Goal: Check status: Check status

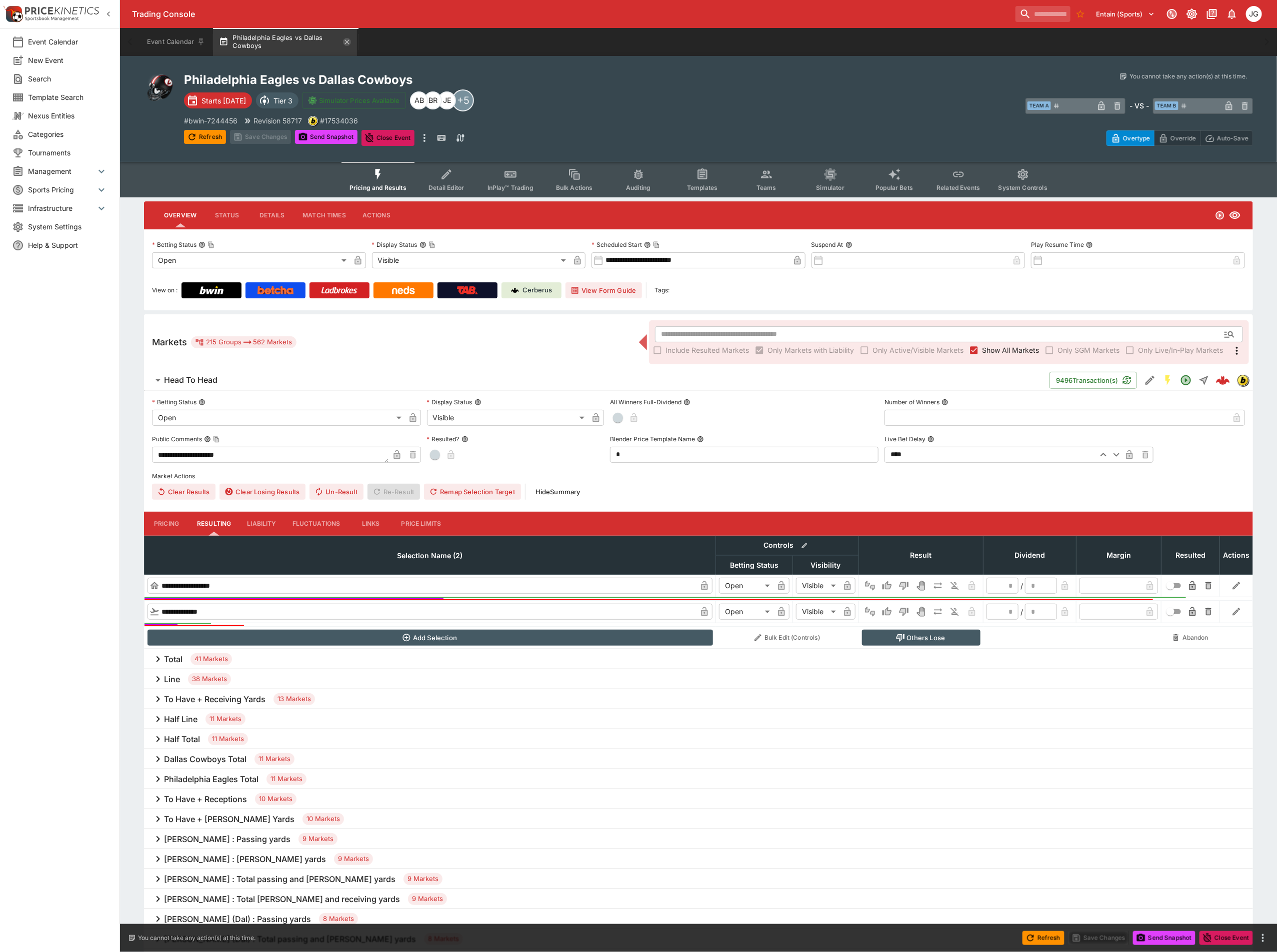
click at [346, 42] on icon "button" at bounding box center [347, 42] width 8 height 8
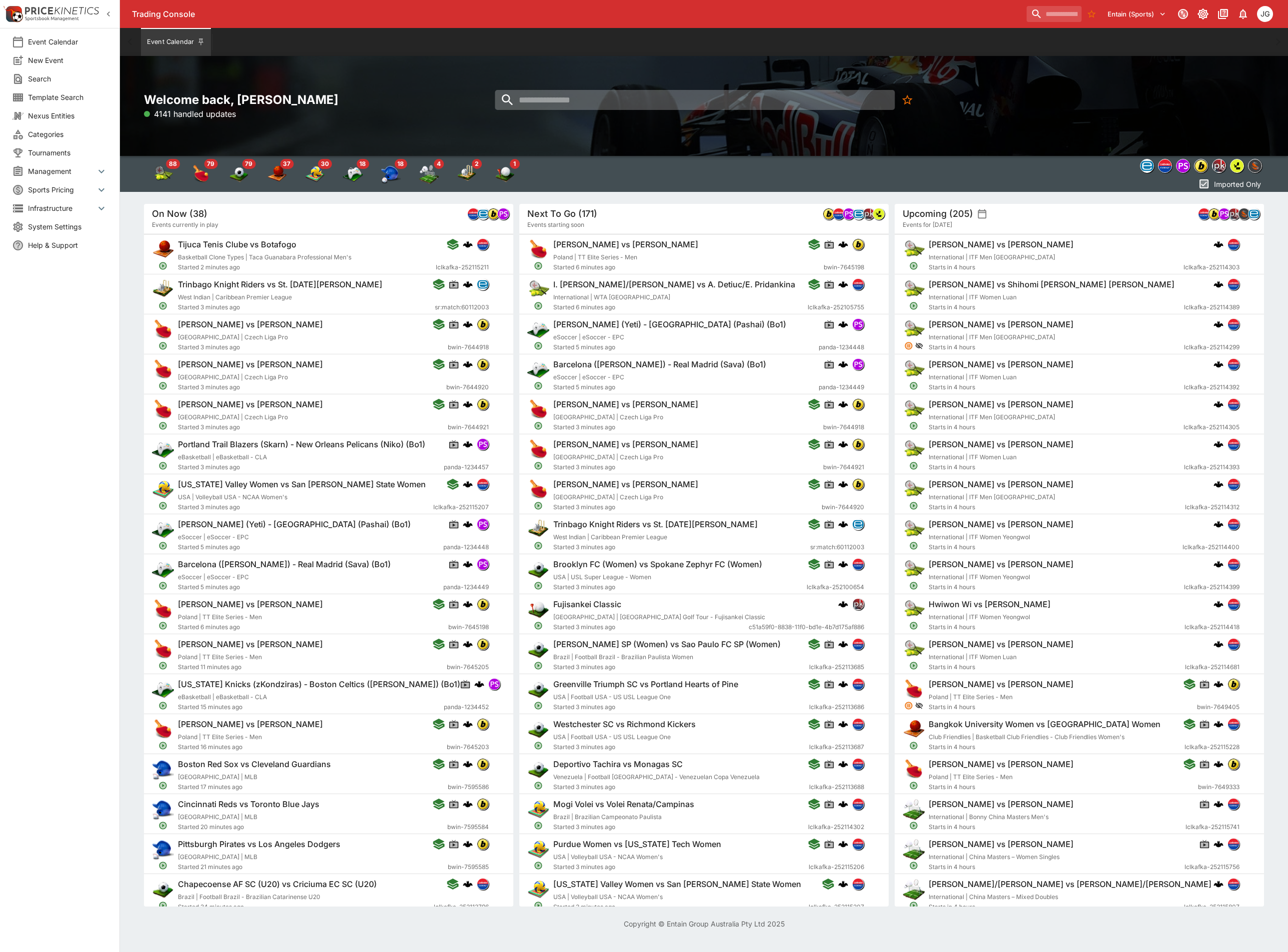
click at [708, 95] on input "search" at bounding box center [695, 100] width 400 height 20
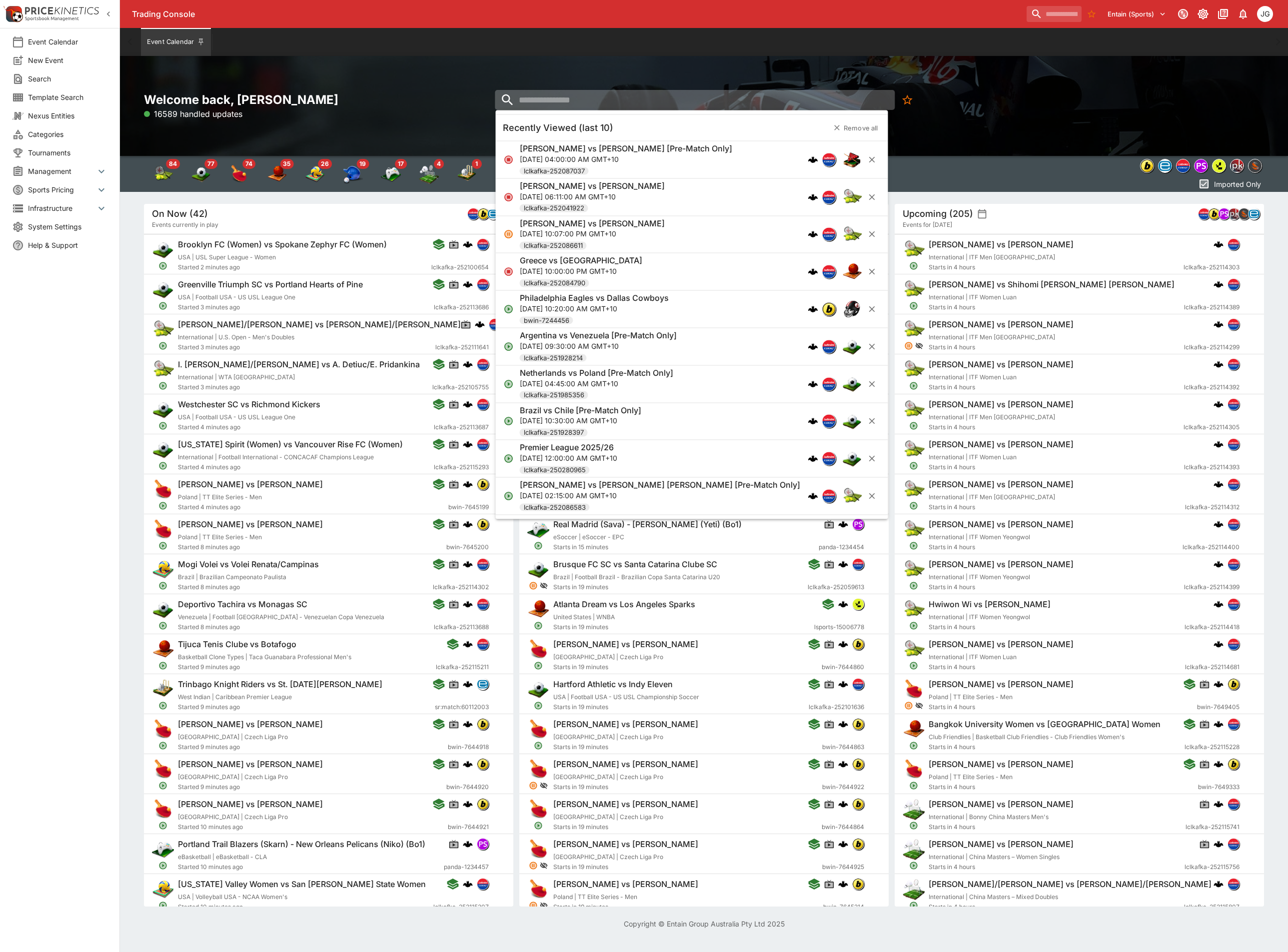
click at [571, 108] on input "search" at bounding box center [695, 100] width 400 height 20
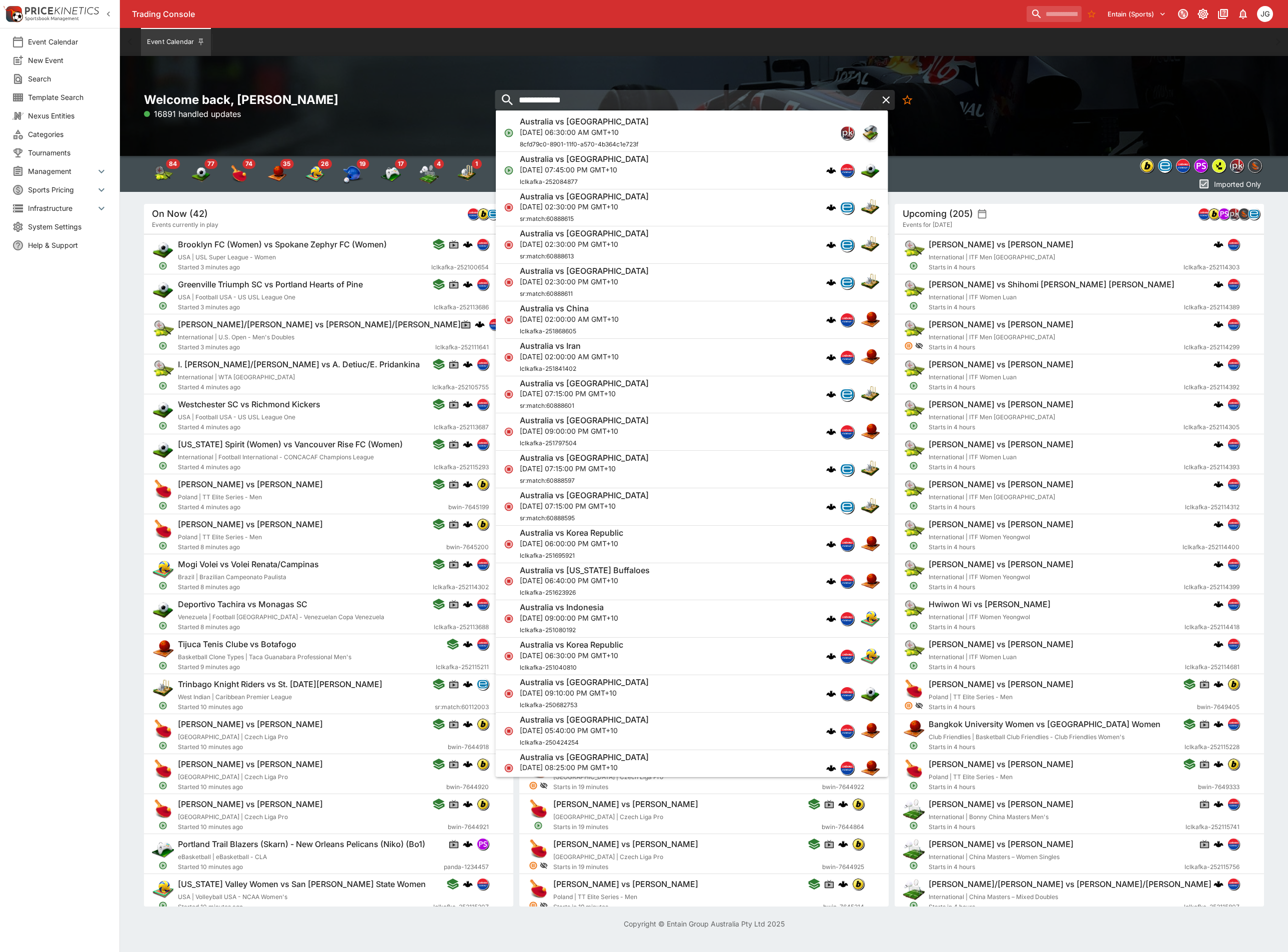
type input "**********"
click at [625, 172] on p "[DATE] 07:45:00 PM GMT+10" at bounding box center [584, 169] width 129 height 11
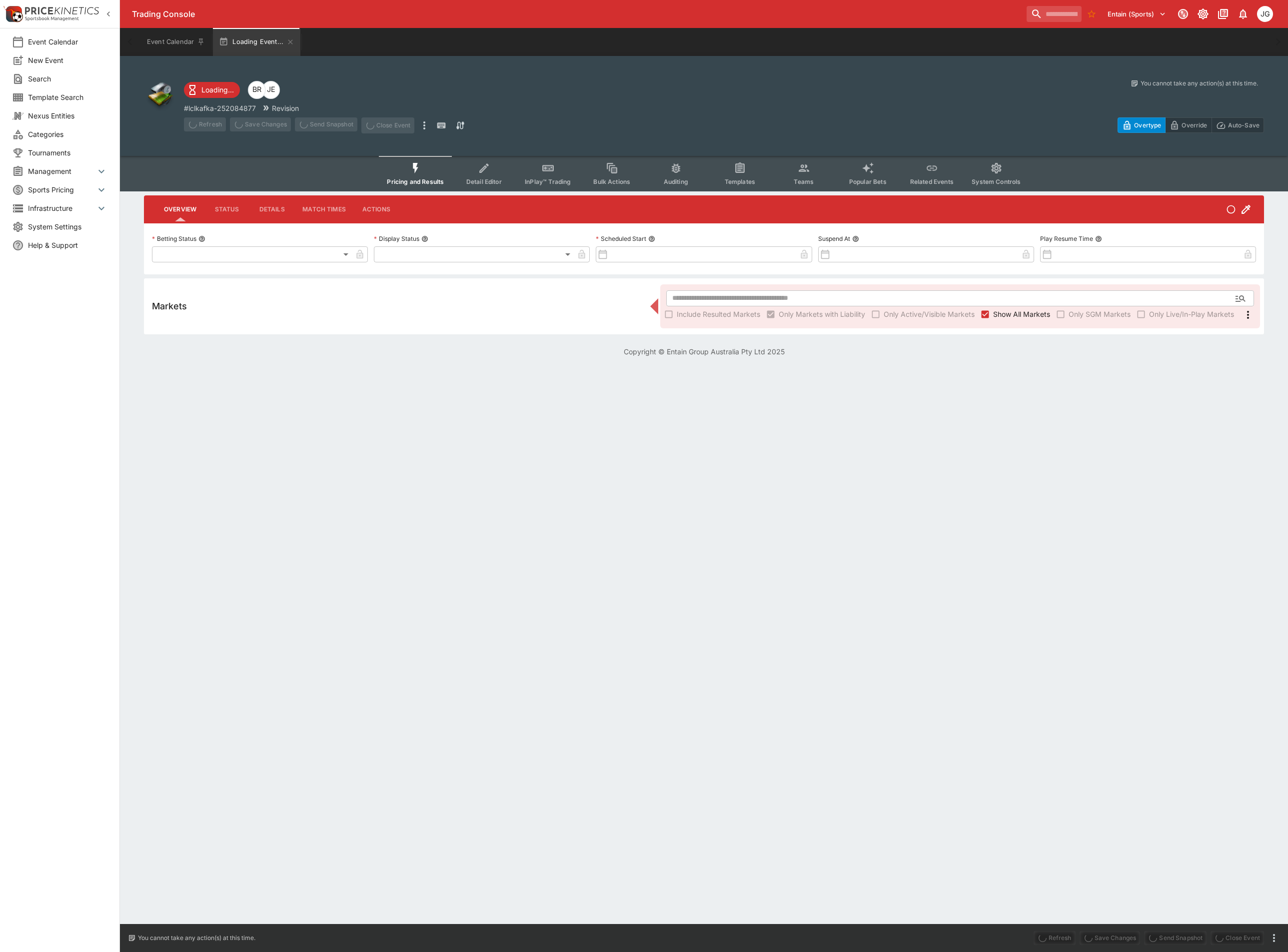
type input "**********"
type input "*******"
type input "**********"
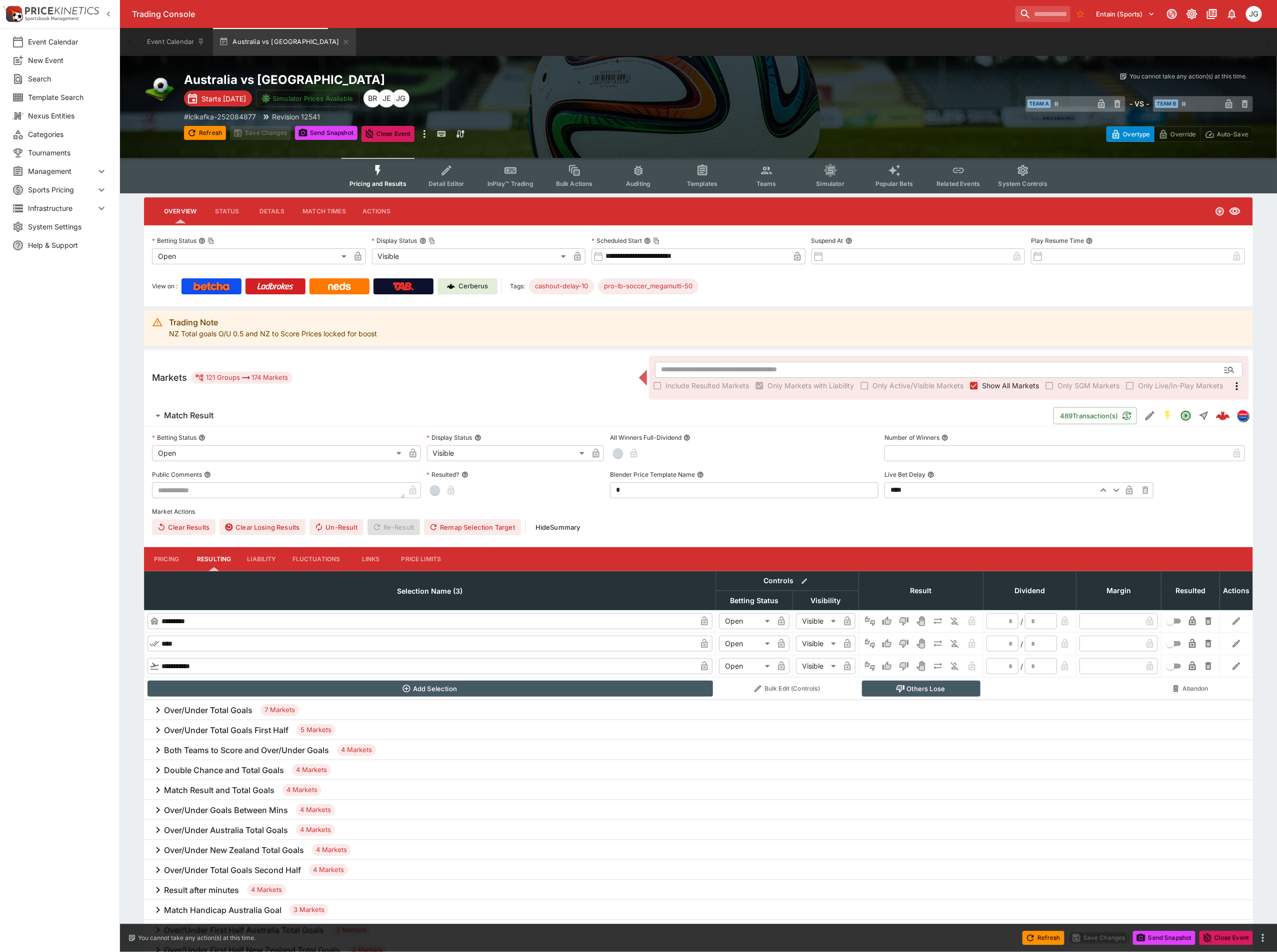
click at [778, 169] on button "Teams" at bounding box center [766, 176] width 64 height 36
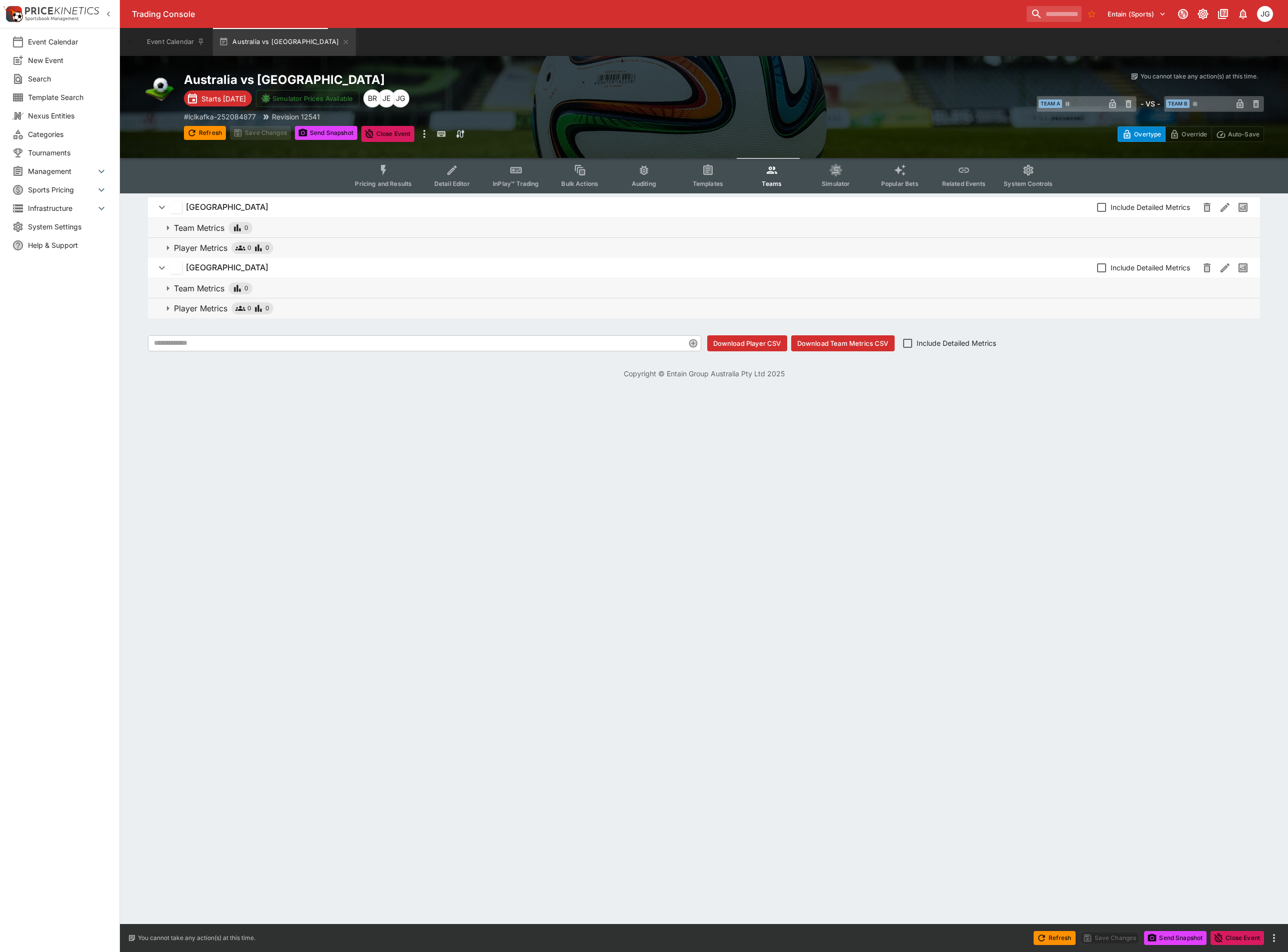
click at [284, 311] on span "Player Metrics 0 0" at bounding box center [713, 309] width 1078 height 12
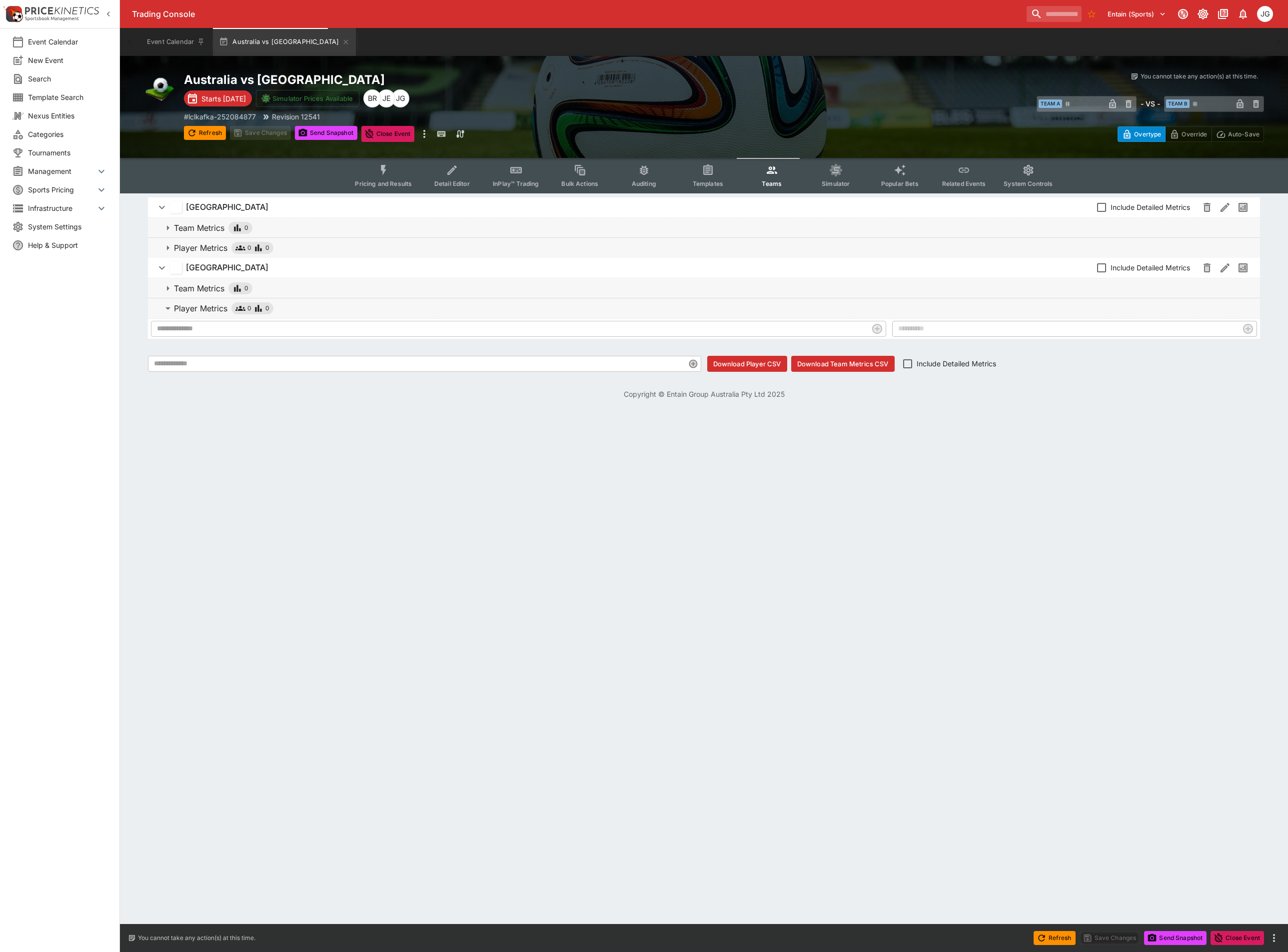
click at [284, 311] on span "Player Metrics 0 0" at bounding box center [713, 309] width 1078 height 12
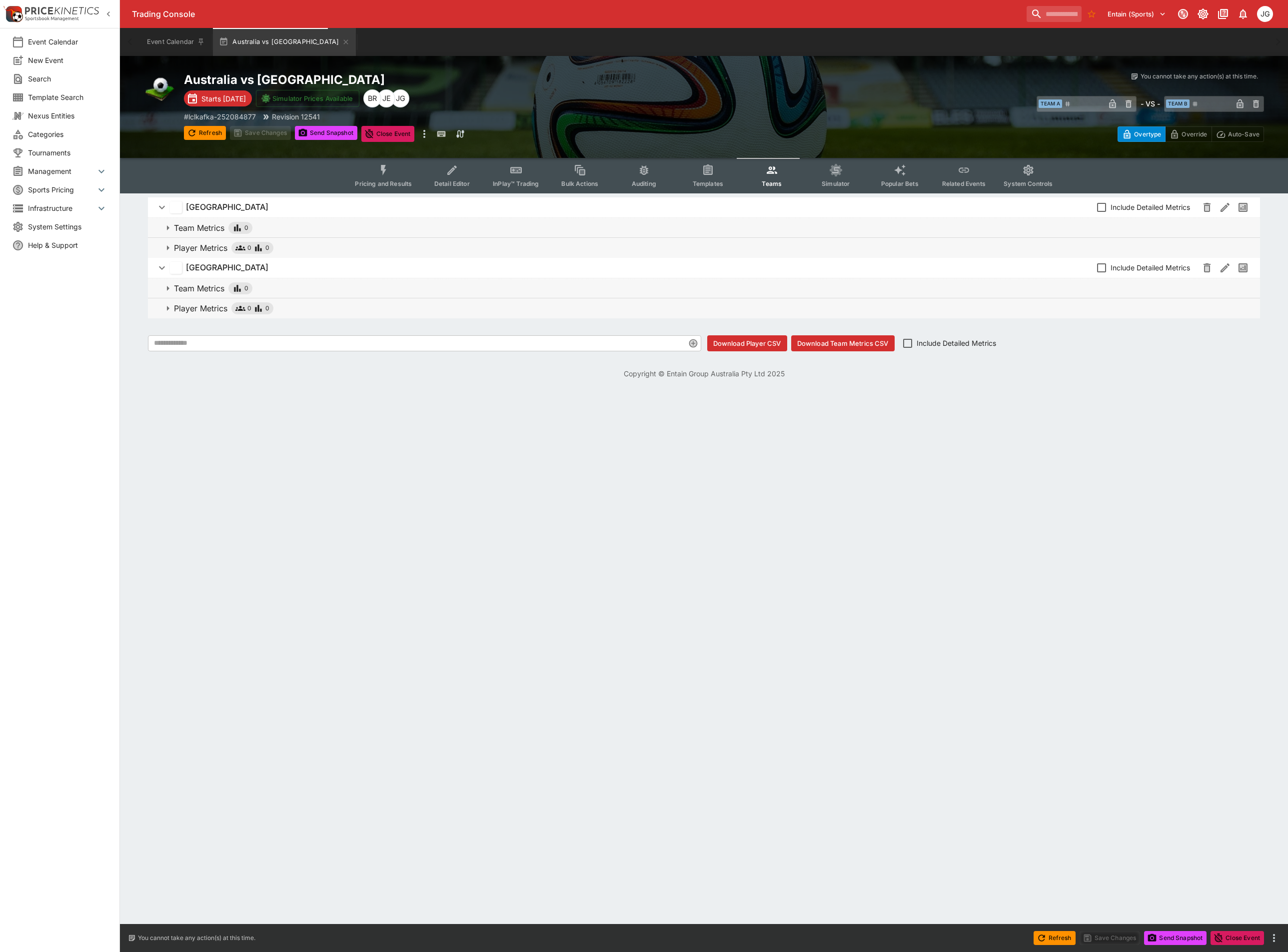
click at [288, 249] on span "Player Metrics 0 0" at bounding box center [713, 248] width 1078 height 12
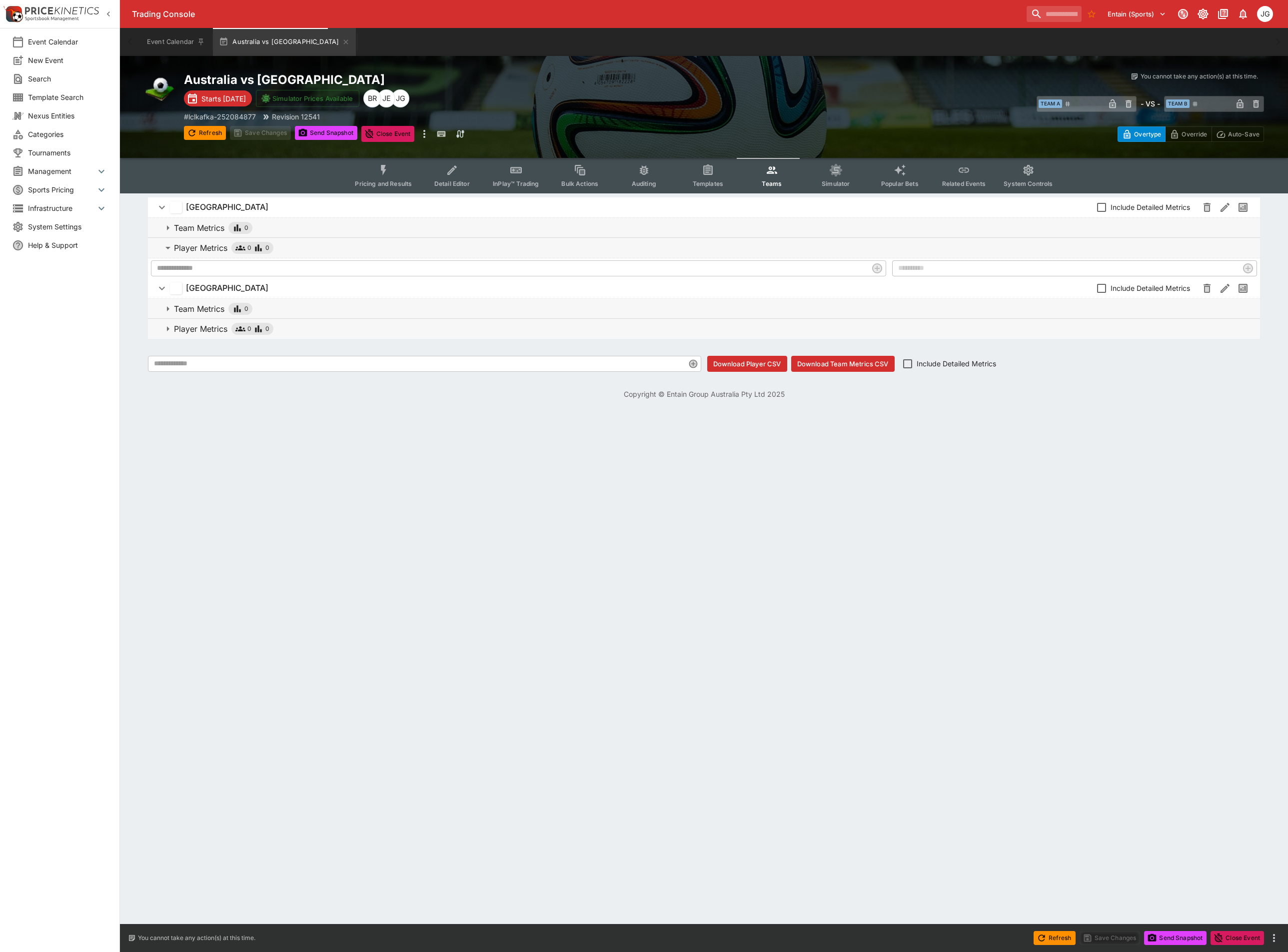
click at [288, 249] on span "Player Metrics 0 0" at bounding box center [713, 248] width 1078 height 12
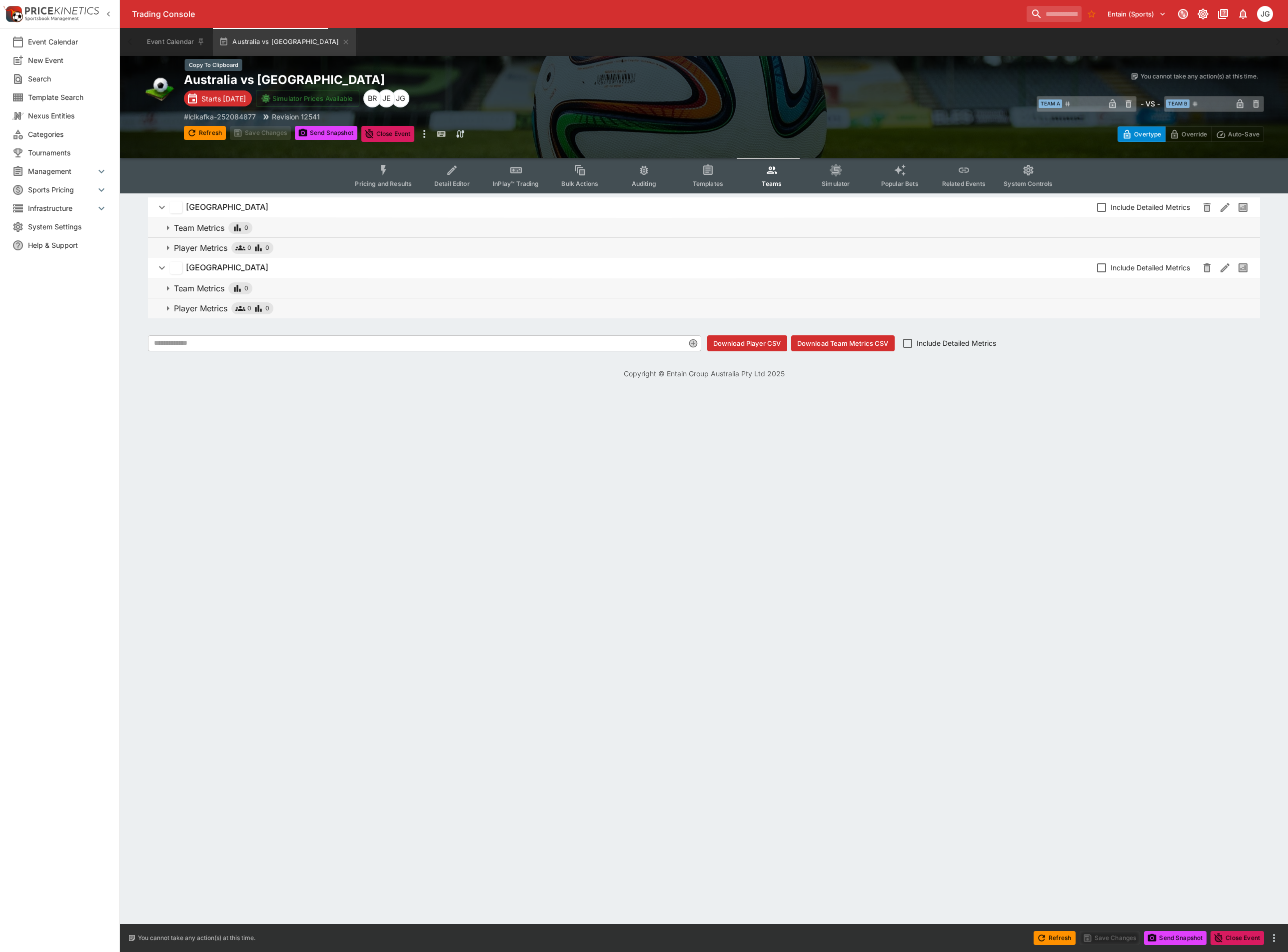
click at [238, 83] on h2 "Australia vs [GEOGRAPHIC_DATA]" at bounding box center [454, 79] width 540 height 15
click at [246, 113] on p "# lclkafka-252084877" at bounding box center [220, 117] width 72 height 11
click at [313, 312] on span "Player Metrics 0 0" at bounding box center [713, 309] width 1078 height 12
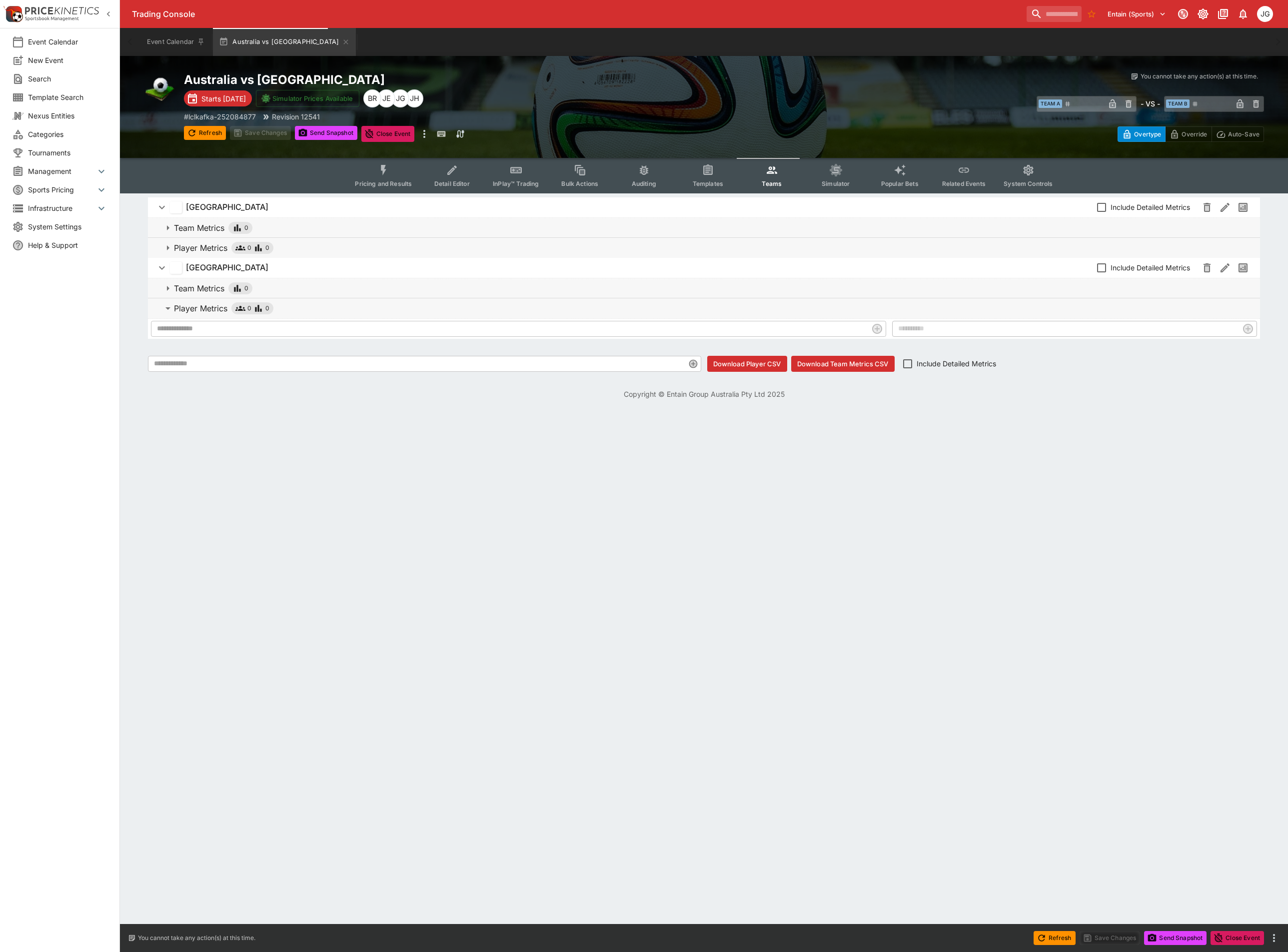
click at [930, 361] on span "Include Detailed Metrics" at bounding box center [956, 363] width 79 height 11
click at [197, 132] on icon "button" at bounding box center [191, 132] width 10 height 10
click at [832, 171] on icon "Event type filters" at bounding box center [836, 171] width 13 height 13
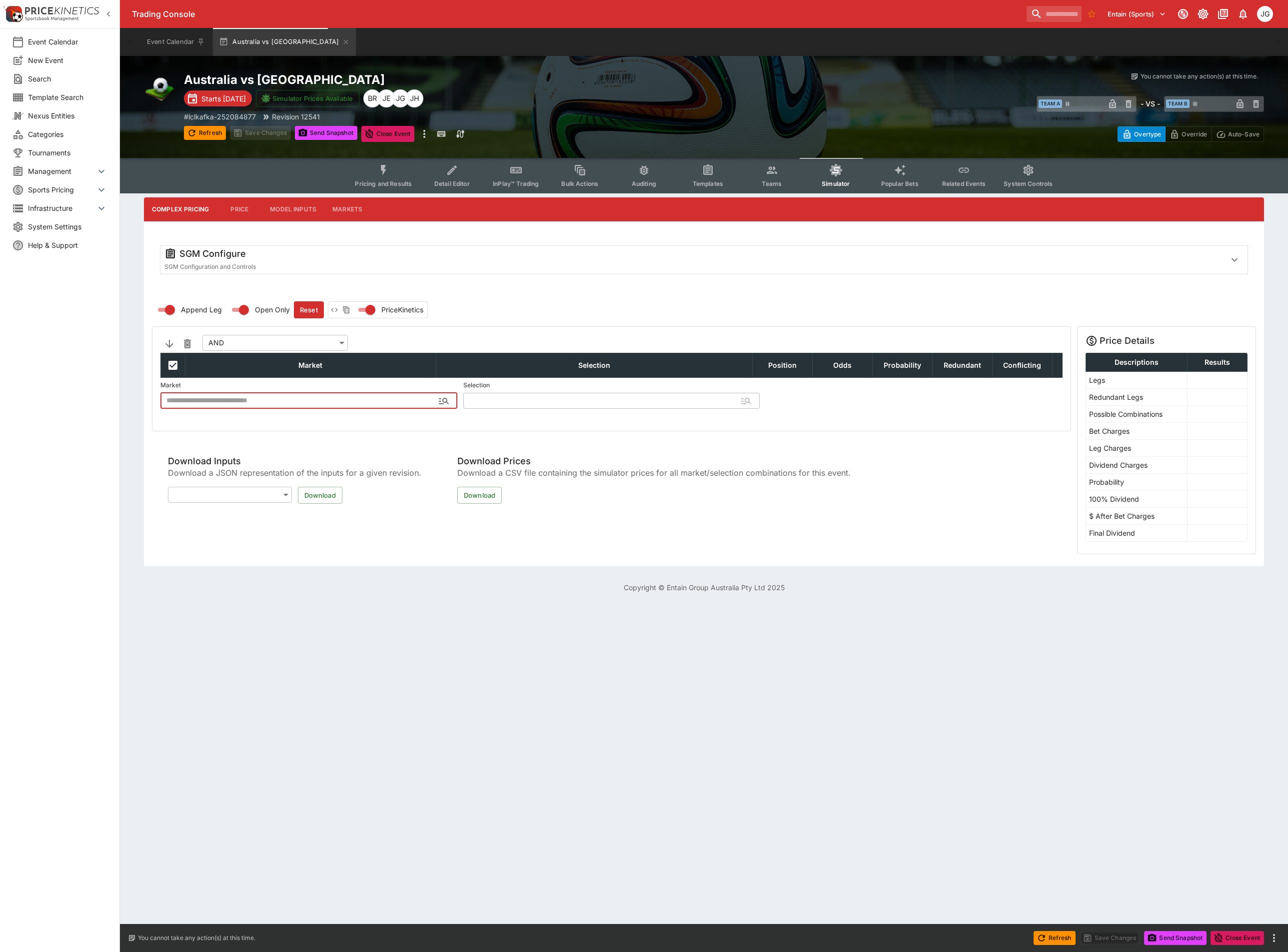
click at [336, 250] on div "SGM Configure" at bounding box center [690, 254] width 1053 height 12
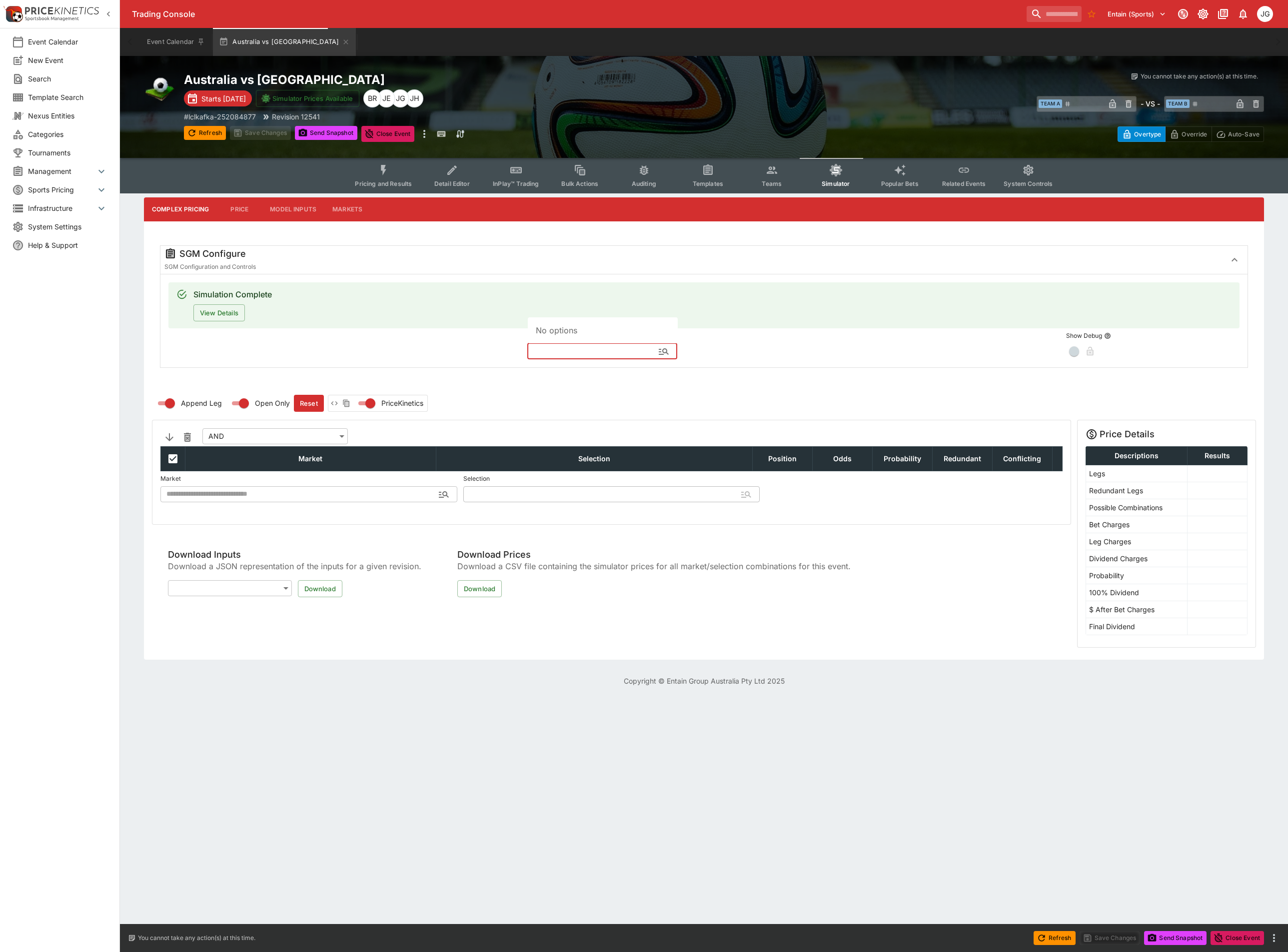
drag, startPoint x: 564, startPoint y: 350, endPoint x: 570, endPoint y: 340, distance: 11.7
click at [565, 350] on input "text" at bounding box center [594, 352] width 134 height 16
click at [583, 325] on div "No options" at bounding box center [602, 330] width 150 height 26
click at [876, 346] on div "Market Template ​" at bounding box center [793, 344] width 533 height 31
click at [856, 246] on div "SGM Configure SGM Configuration and Controls" at bounding box center [704, 260] width 1087 height 28
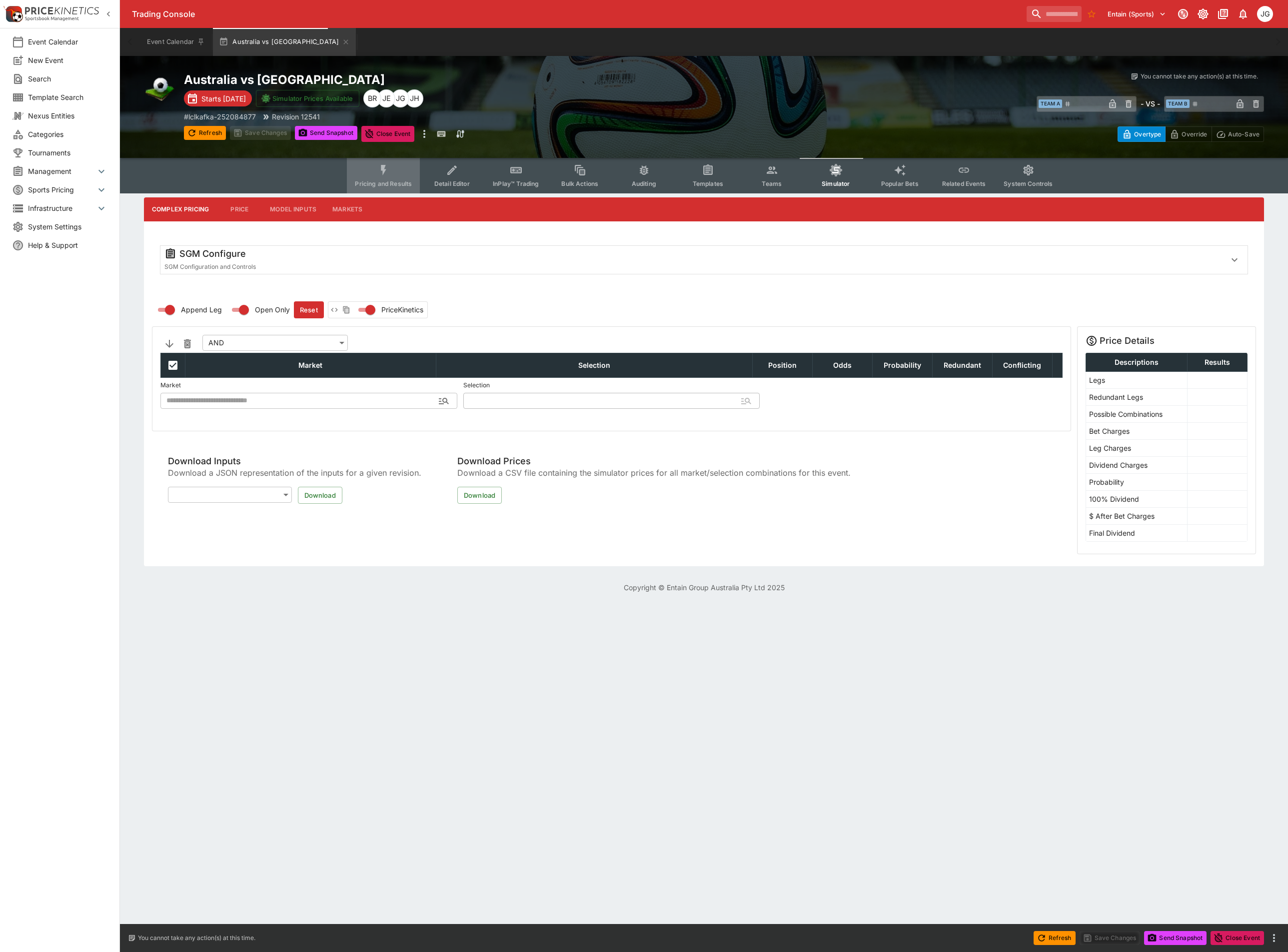
click at [402, 177] on button "Pricing and Results" at bounding box center [383, 176] width 73 height 36
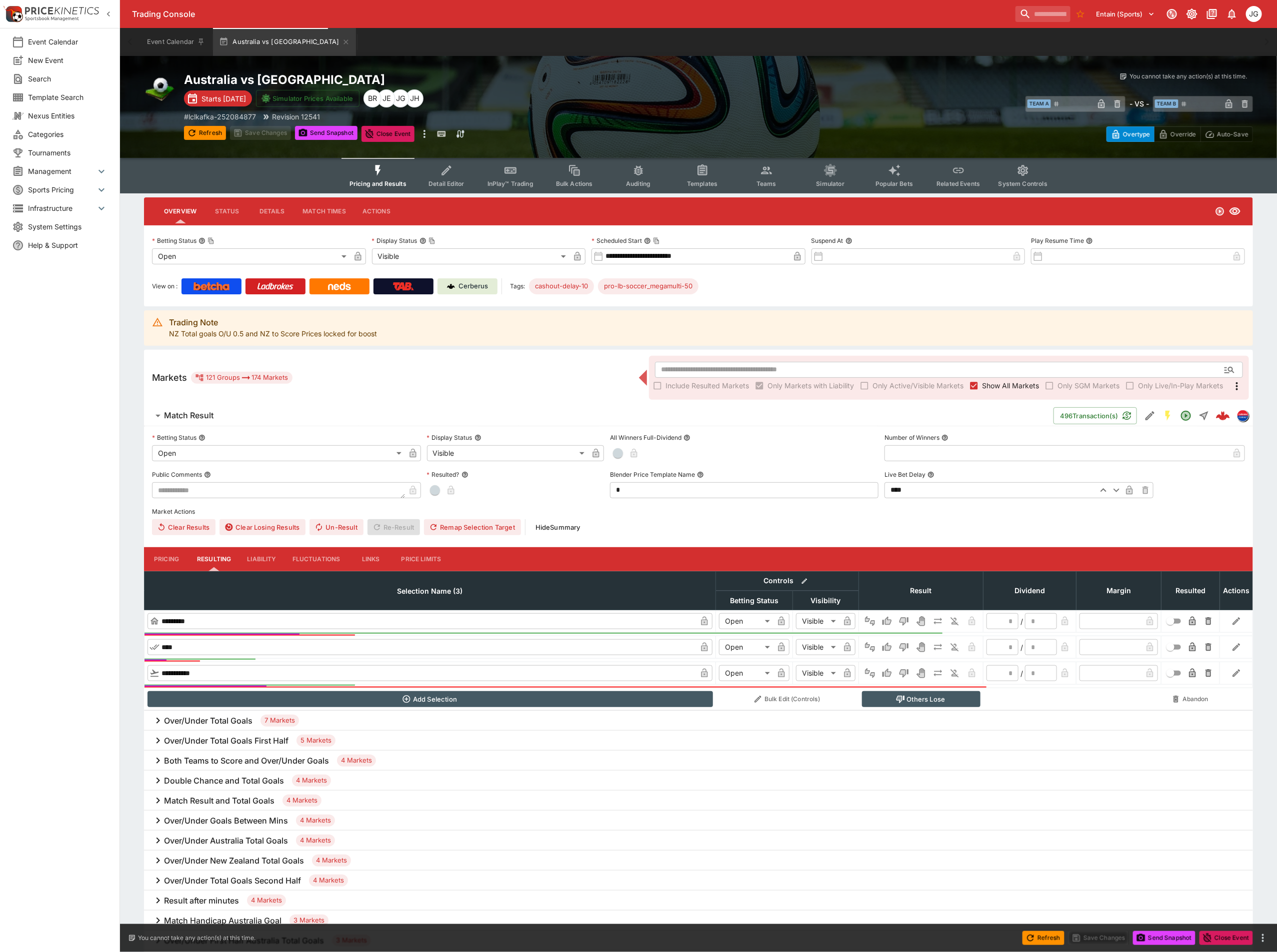
click at [761, 171] on icon "Event type filters" at bounding box center [767, 171] width 13 height 13
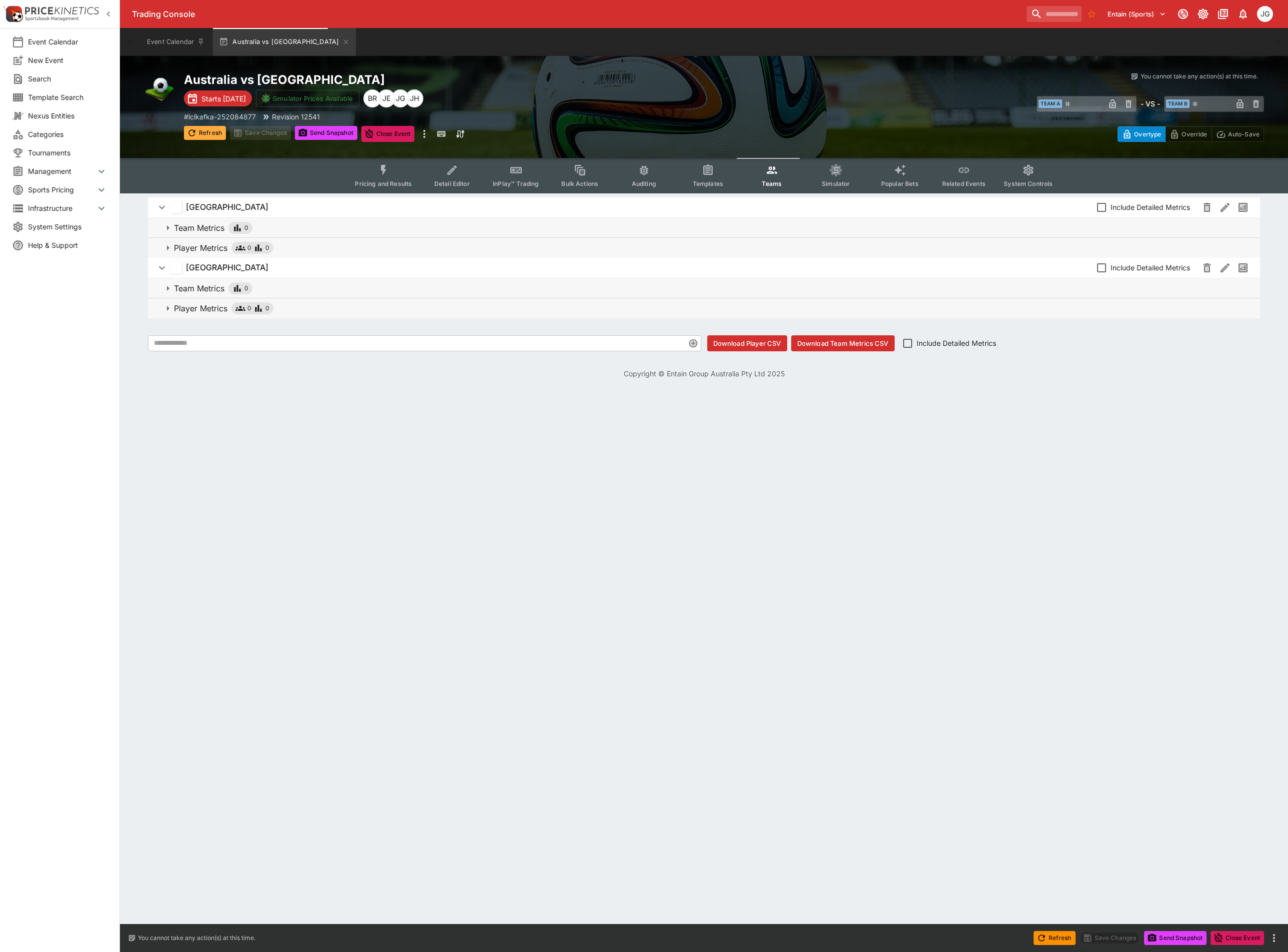
click at [212, 130] on button "Refresh" at bounding box center [205, 132] width 42 height 14
click at [198, 131] on button "Refresh" at bounding box center [205, 132] width 42 height 14
click at [210, 132] on button "Refresh" at bounding box center [205, 132] width 42 height 14
click at [214, 132] on button "Refresh" at bounding box center [205, 132] width 42 height 14
click at [200, 134] on button "Refresh" at bounding box center [205, 132] width 42 height 14
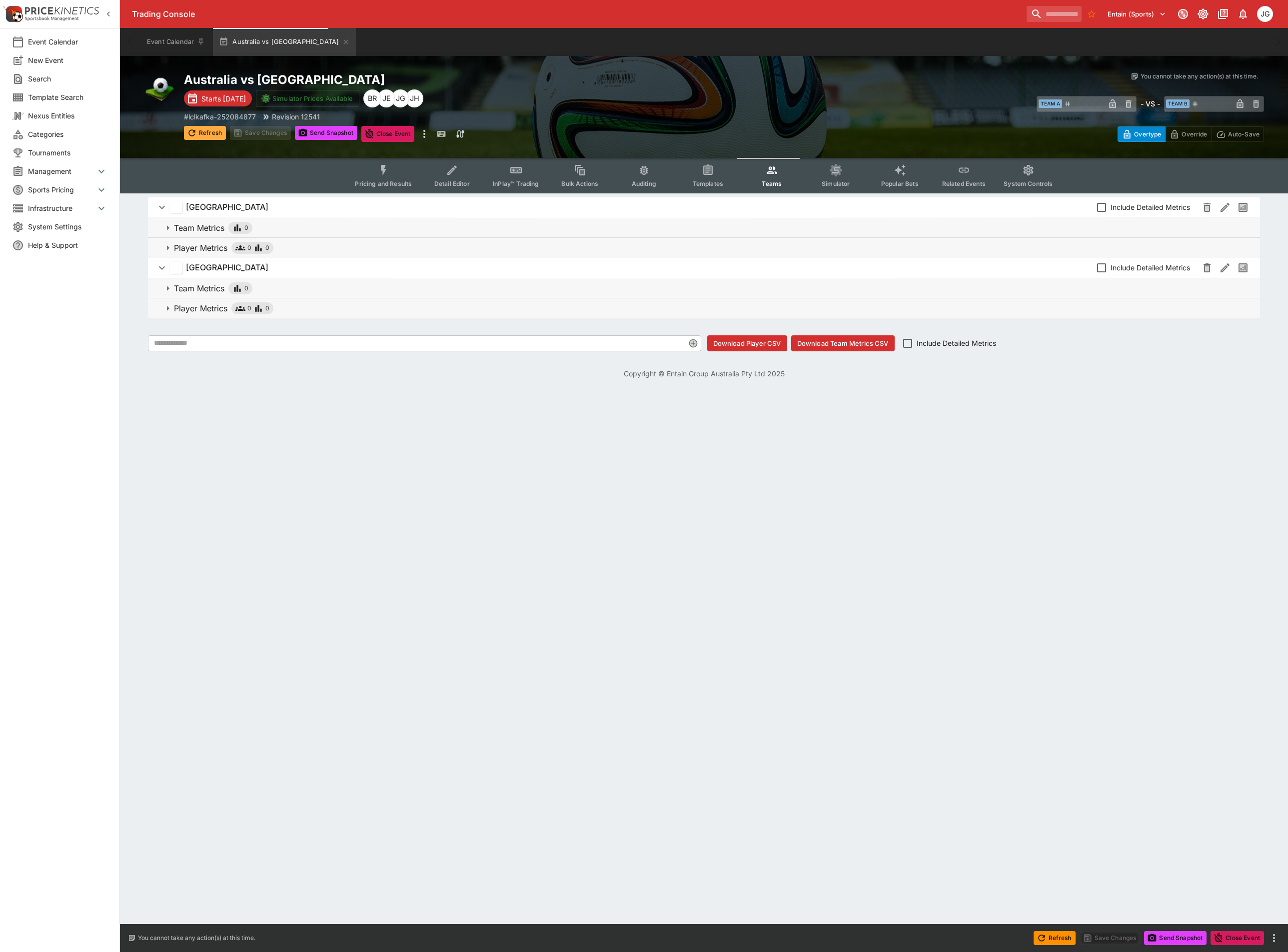
click at [204, 131] on button "Refresh" at bounding box center [205, 132] width 42 height 14
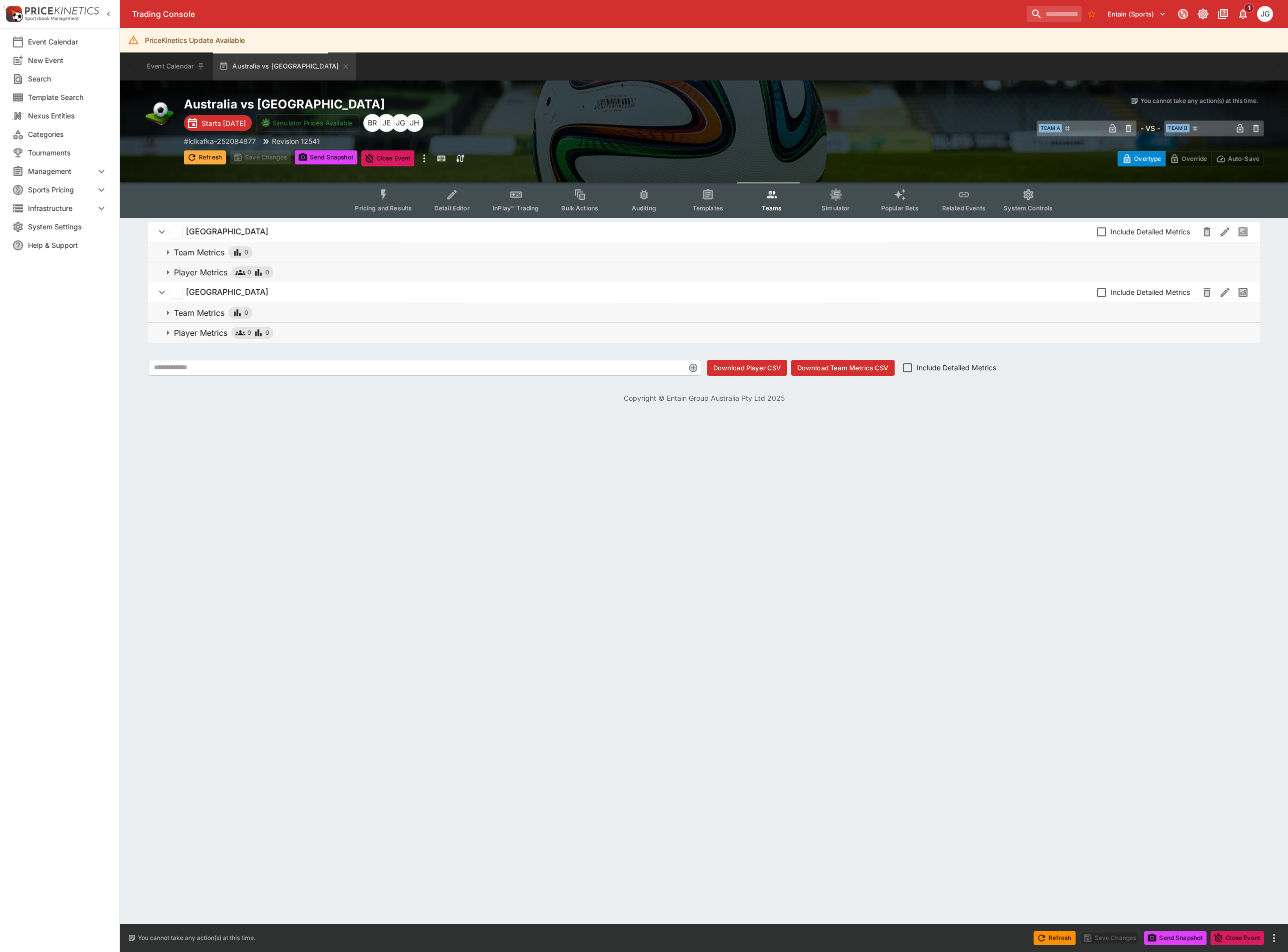
click at [212, 158] on button "Refresh" at bounding box center [205, 157] width 42 height 14
